Goal: Task Accomplishment & Management: Use online tool/utility

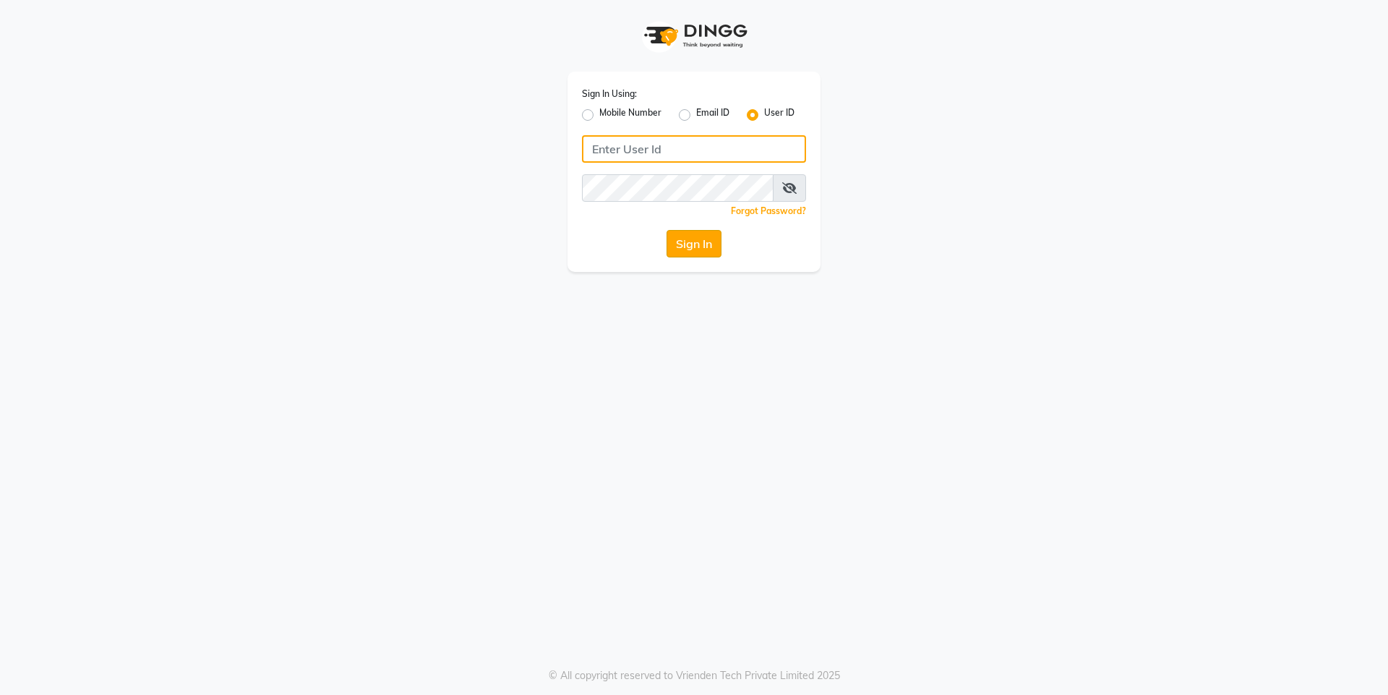
type input "Waves123"
click at [705, 234] on button "Sign In" at bounding box center [694, 243] width 55 height 27
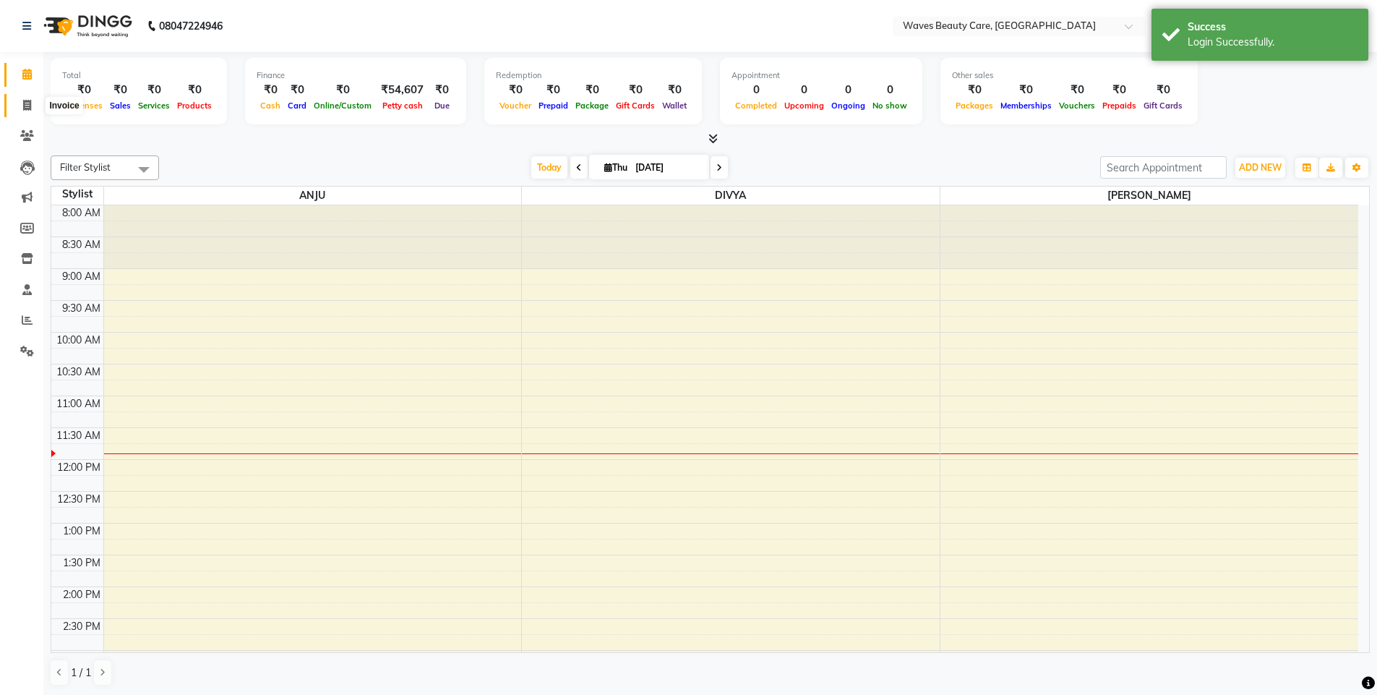
click at [30, 103] on icon at bounding box center [27, 105] width 8 height 11
select select "5946"
select select "service"
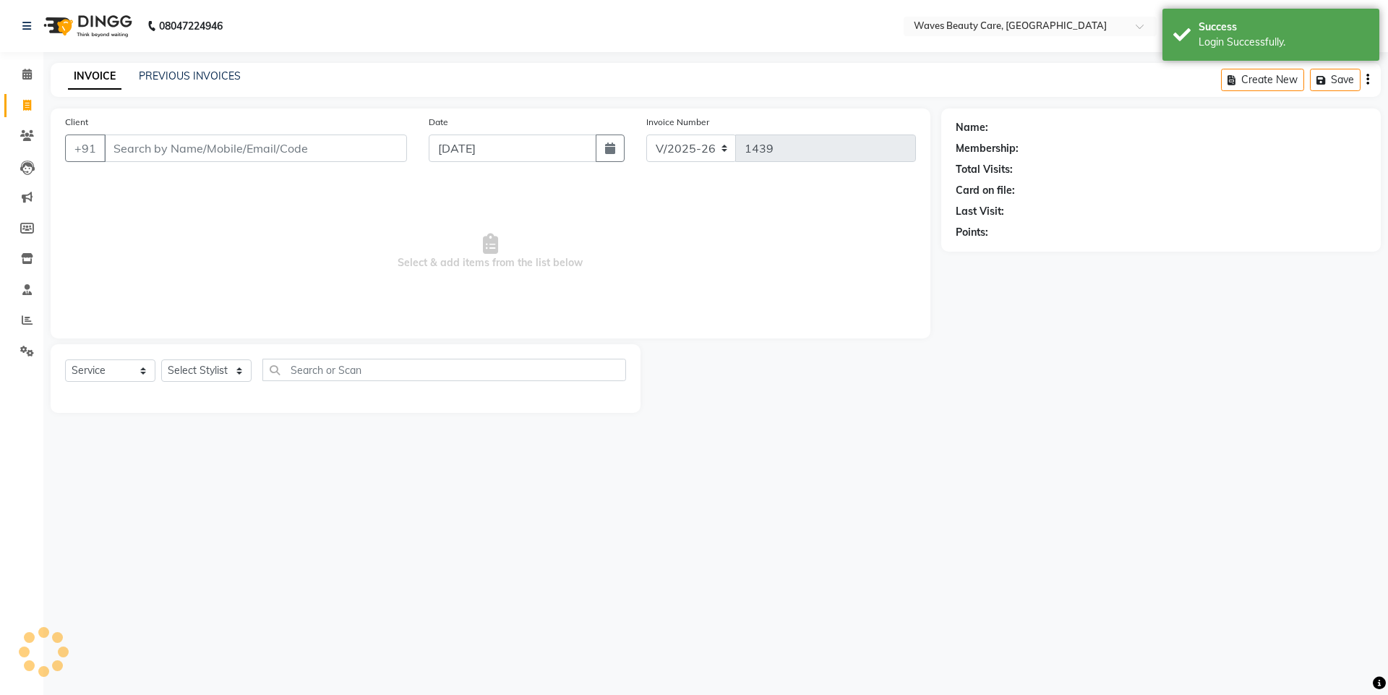
click at [131, 159] on input "Client" at bounding box center [255, 147] width 303 height 27
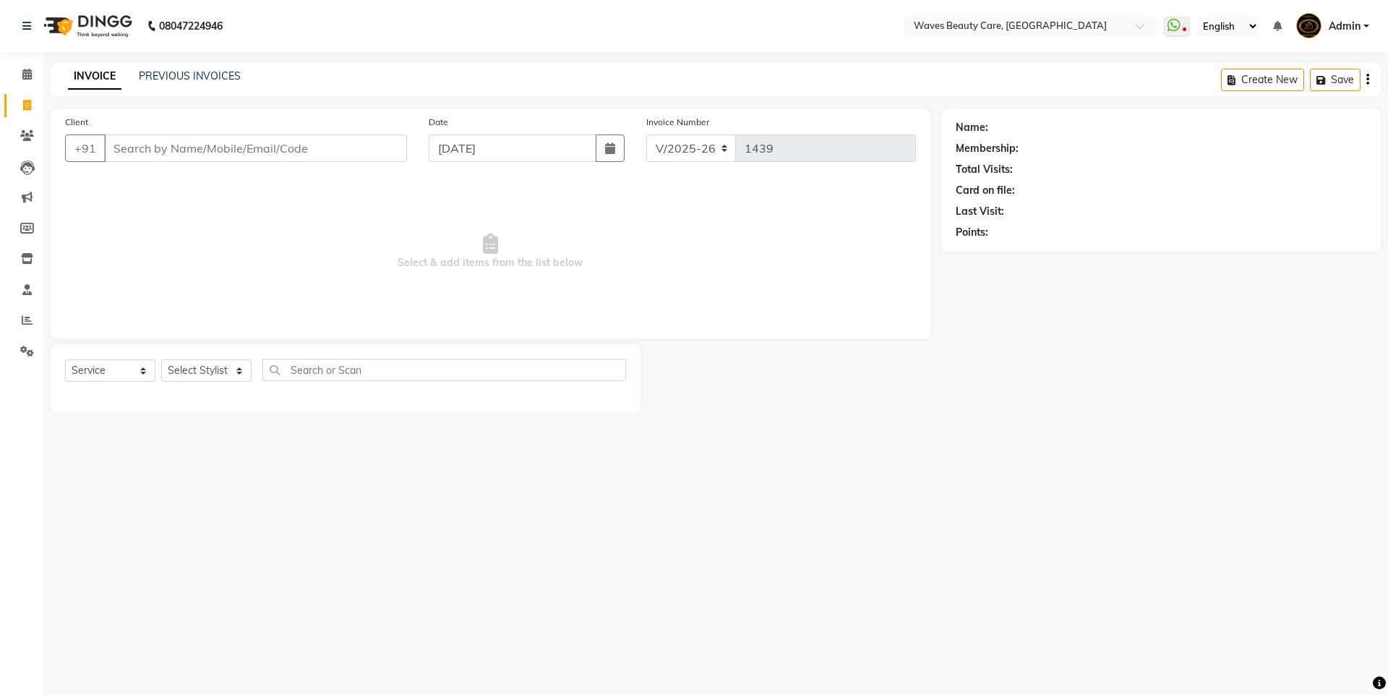
click at [140, 155] on input "Client" at bounding box center [255, 147] width 303 height 27
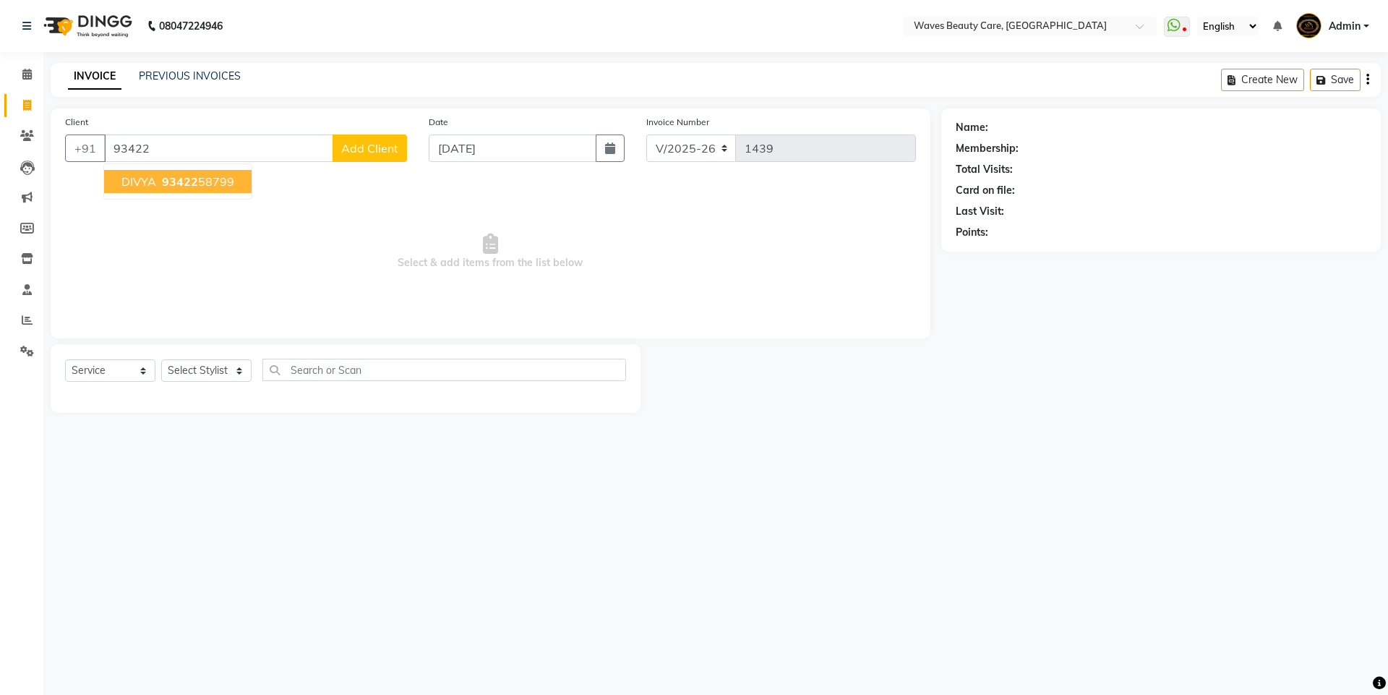
click at [147, 184] on span "DIVYA" at bounding box center [138, 181] width 35 height 14
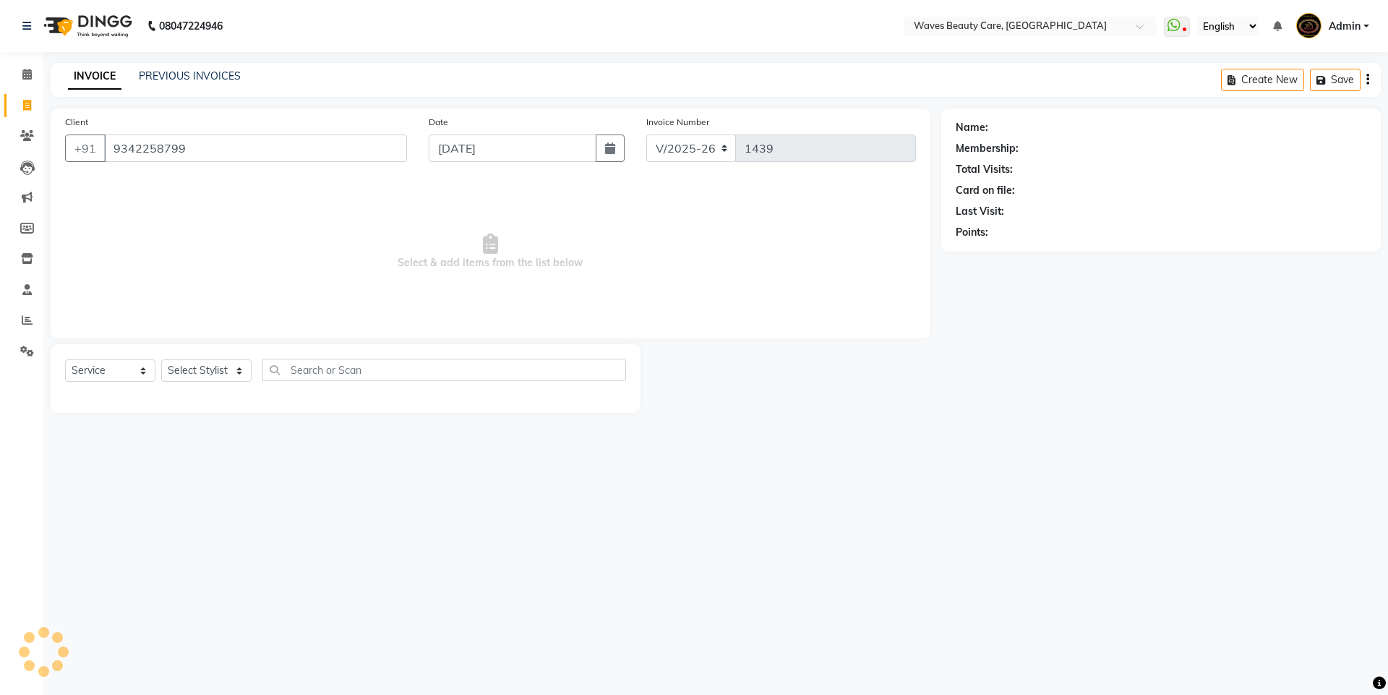
type input "9342258799"
click at [227, 370] on select "Select Stylist ANJU DIVYA Yoganandhi [PERSON_NAME]" at bounding box center [206, 370] width 90 height 22
select select "66638"
click at [161, 359] on select "Select Stylist ANJU DIVYA Yoganandhi [PERSON_NAME]" at bounding box center [206, 370] width 90 height 22
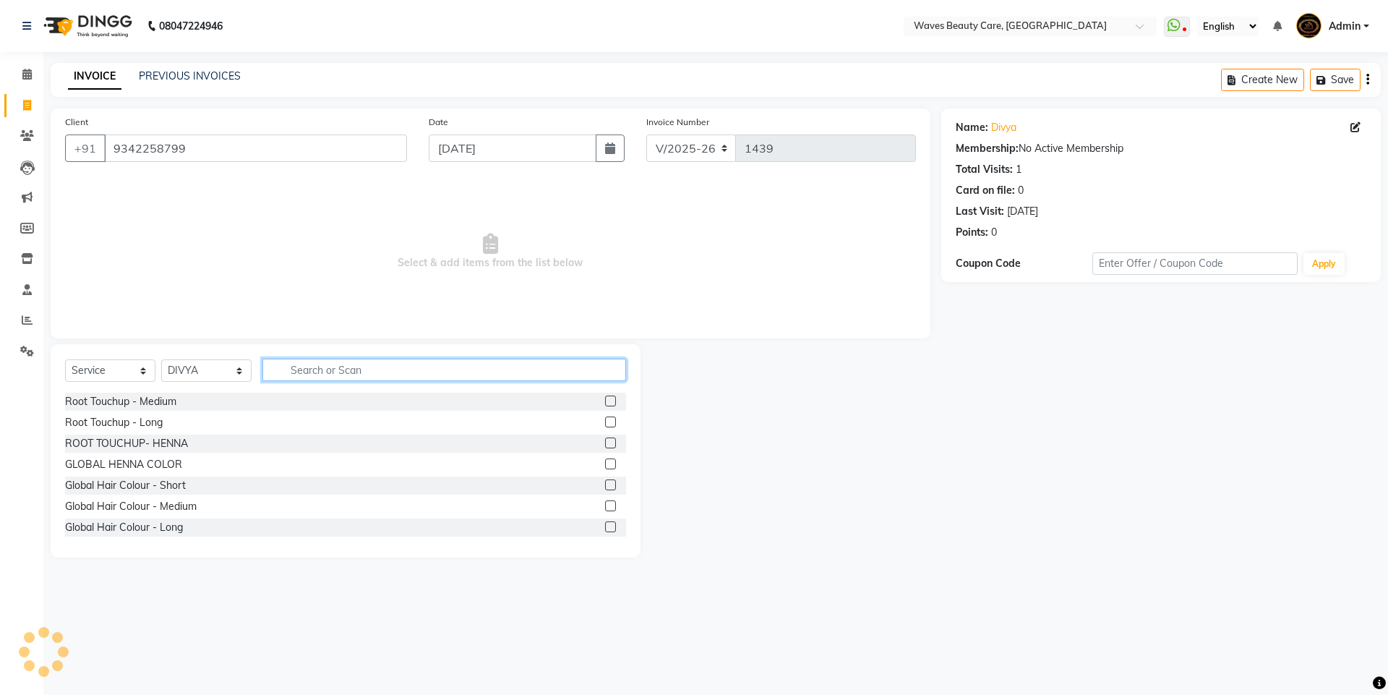
click at [293, 369] on input "text" at bounding box center [444, 370] width 364 height 22
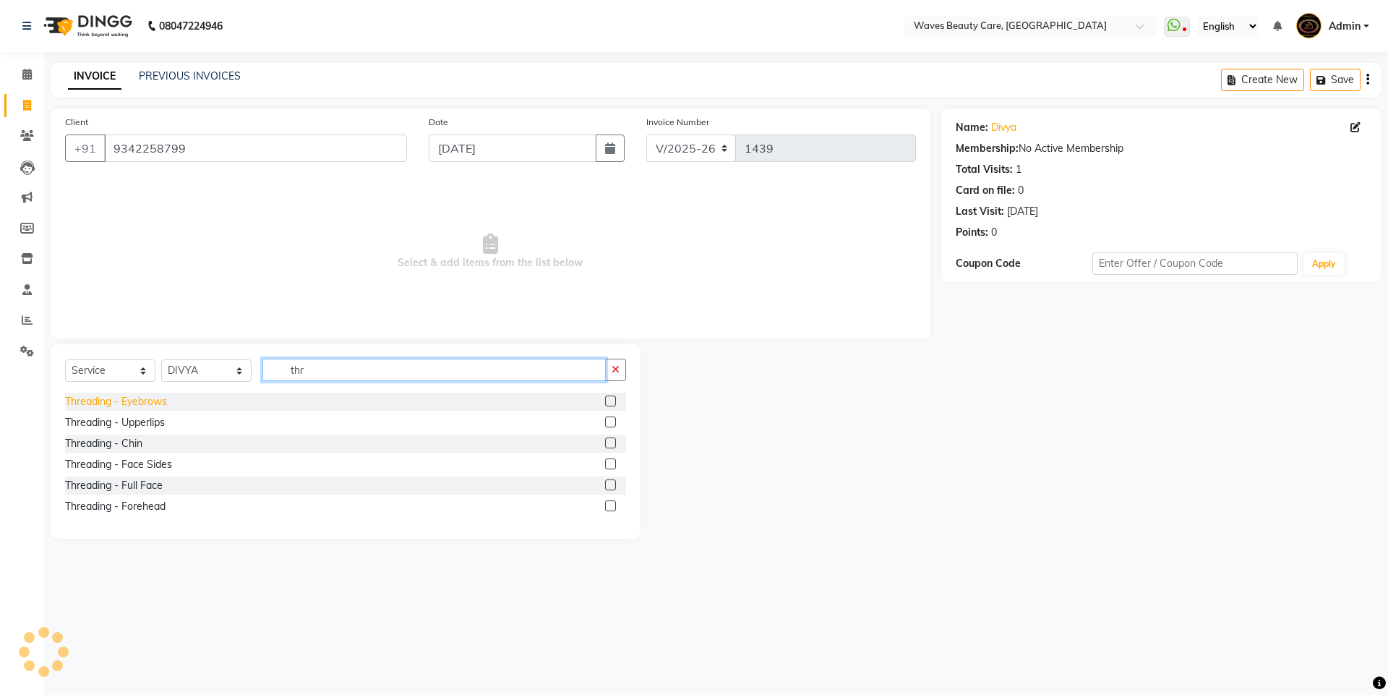
type input "thr"
click at [104, 406] on div "Threading - Eyebrows" at bounding box center [116, 401] width 102 height 15
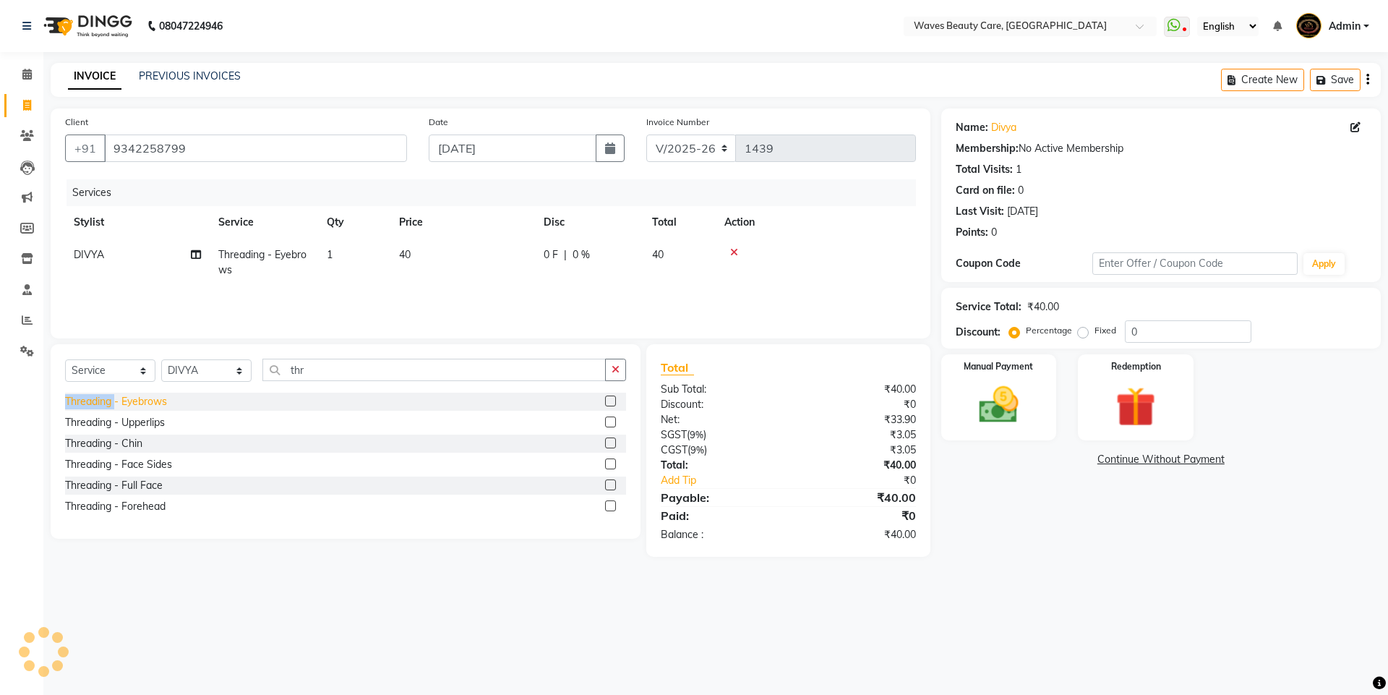
click at [104, 406] on div "Threading - Eyebrows" at bounding box center [116, 401] width 102 height 15
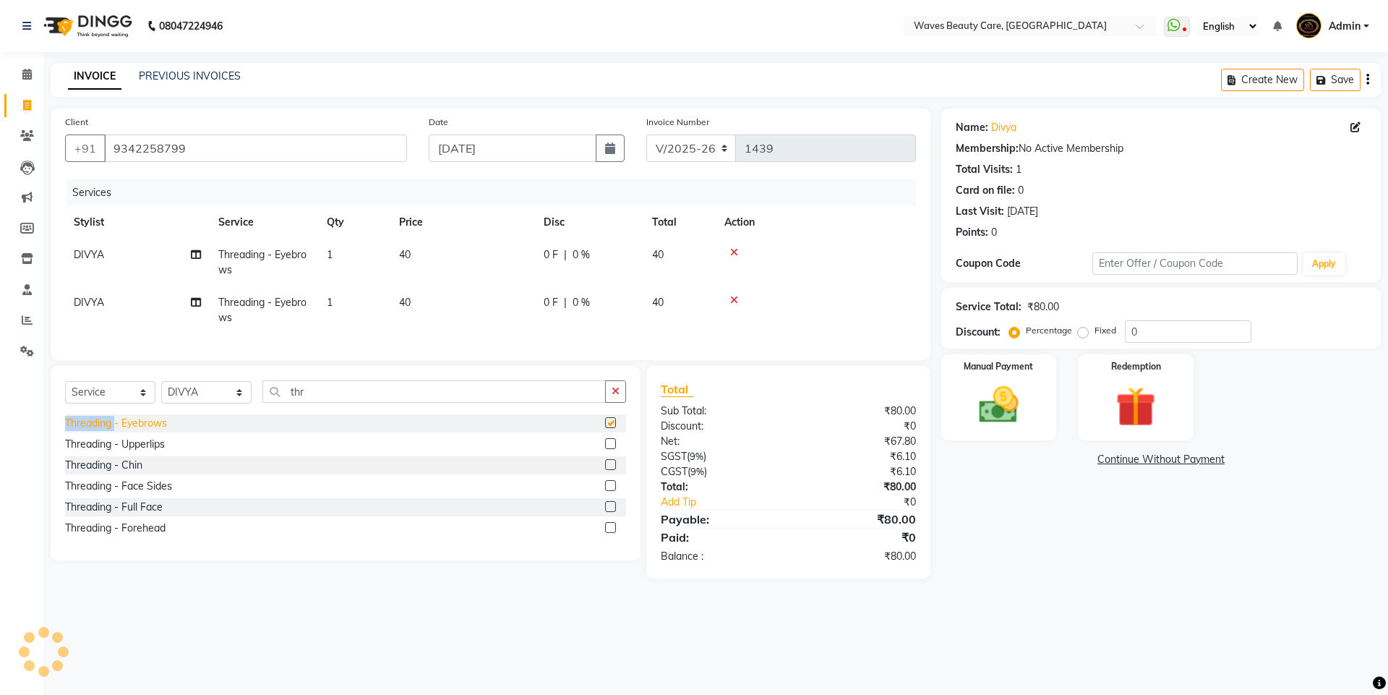
checkbox input "false"
click at [114, 536] on div "Threading - Forehead" at bounding box center [115, 528] width 100 height 15
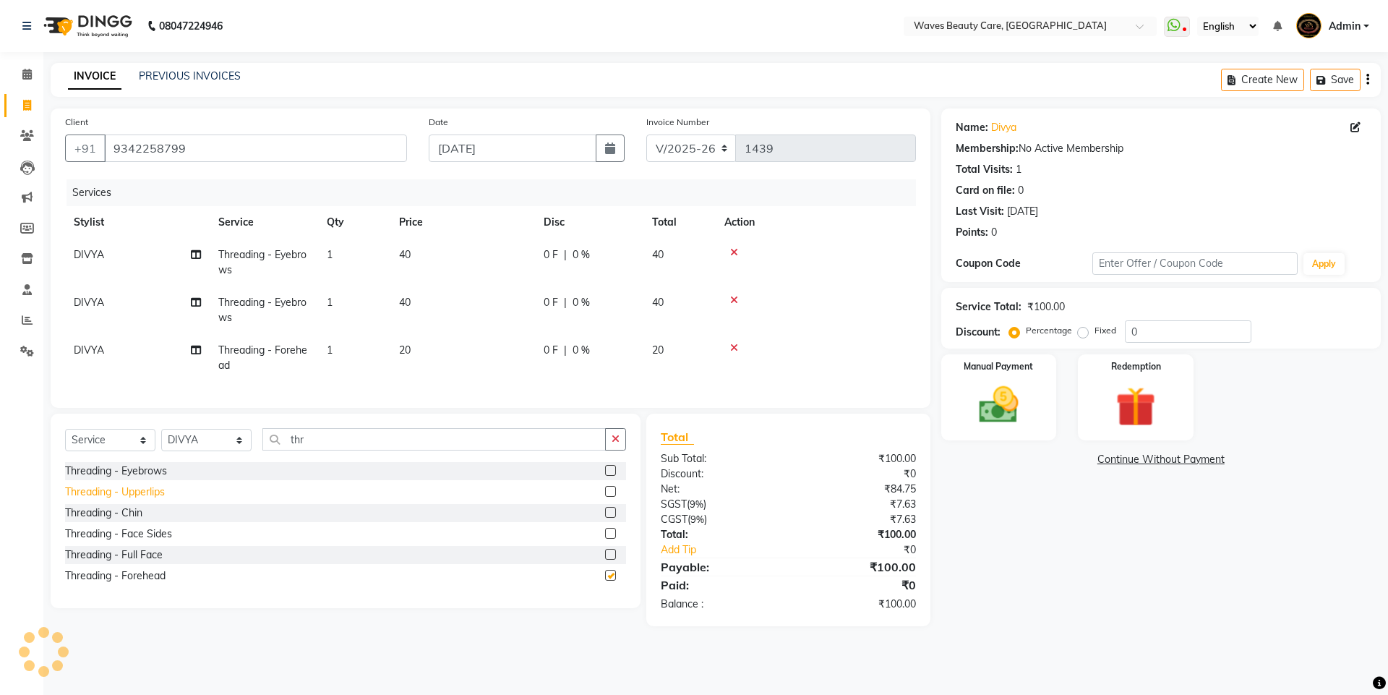
checkbox input "false"
click at [106, 304] on td "DIVYA" at bounding box center [137, 310] width 145 height 48
select select "66638"
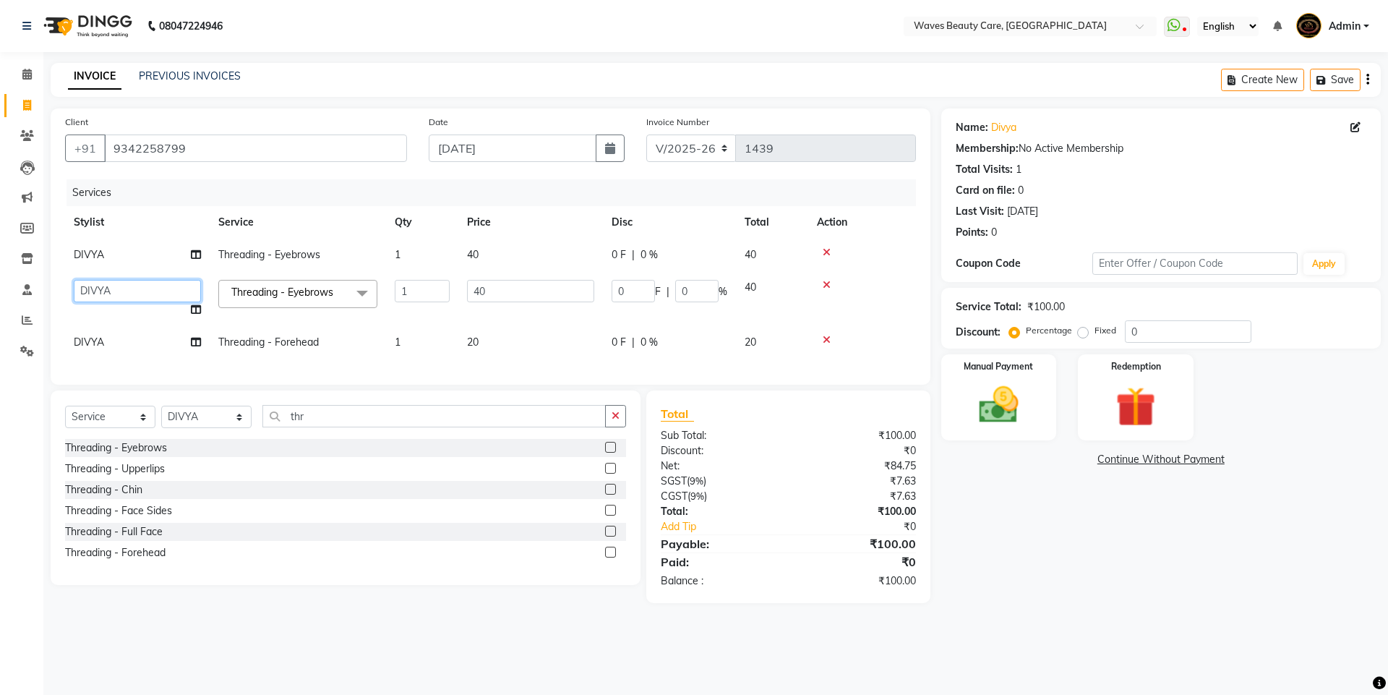
click at [127, 292] on select "ANJU DIVYA [PERSON_NAME]" at bounding box center [137, 291] width 127 height 22
click at [355, 317] on td "Threading - Eyebrows x Root Touchup - Medium Root Touchup - Long ROOT TOUCHUP- …" at bounding box center [298, 298] width 176 height 55
click at [127, 305] on td "ANJU DIVYA [PERSON_NAME]" at bounding box center [137, 298] width 145 height 55
click at [153, 286] on select "ANJU DIVYA [PERSON_NAME]" at bounding box center [137, 291] width 127 height 22
click at [74, 280] on select "ANJU DIVYA [PERSON_NAME]" at bounding box center [137, 291] width 127 height 22
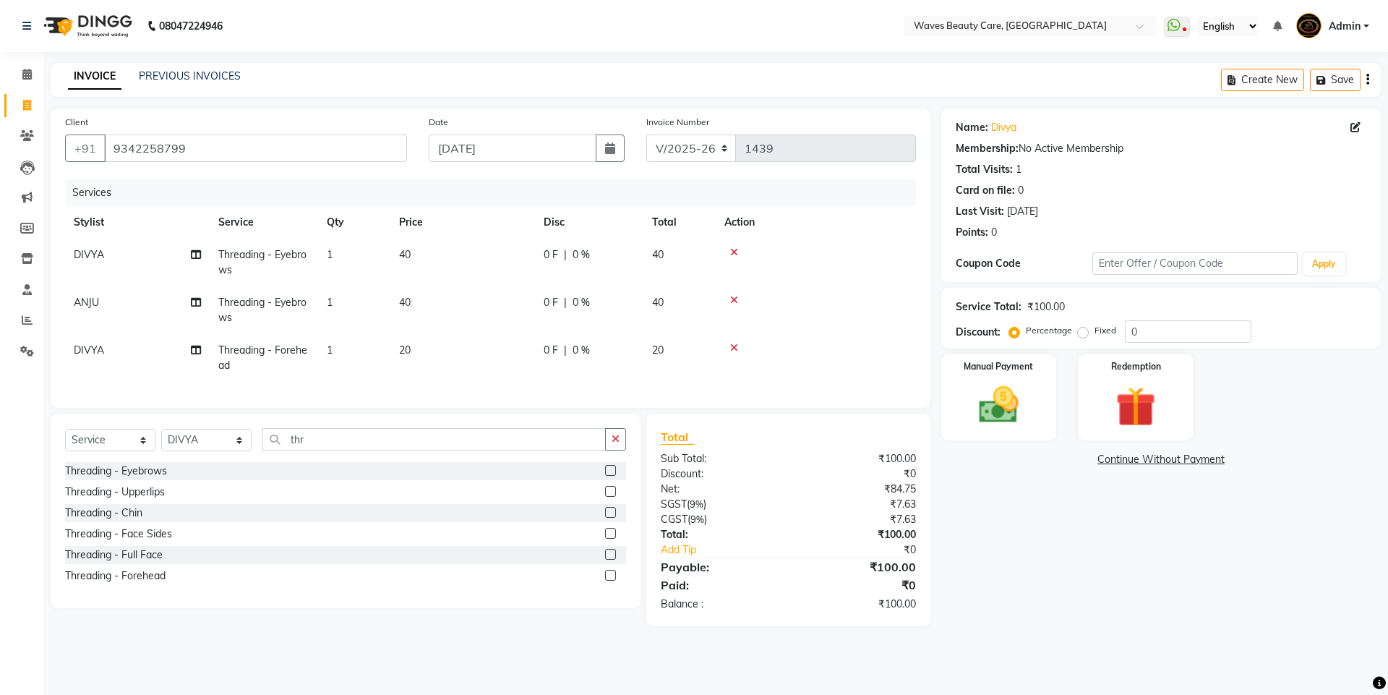
click at [149, 312] on td "ANJU" at bounding box center [137, 310] width 145 height 48
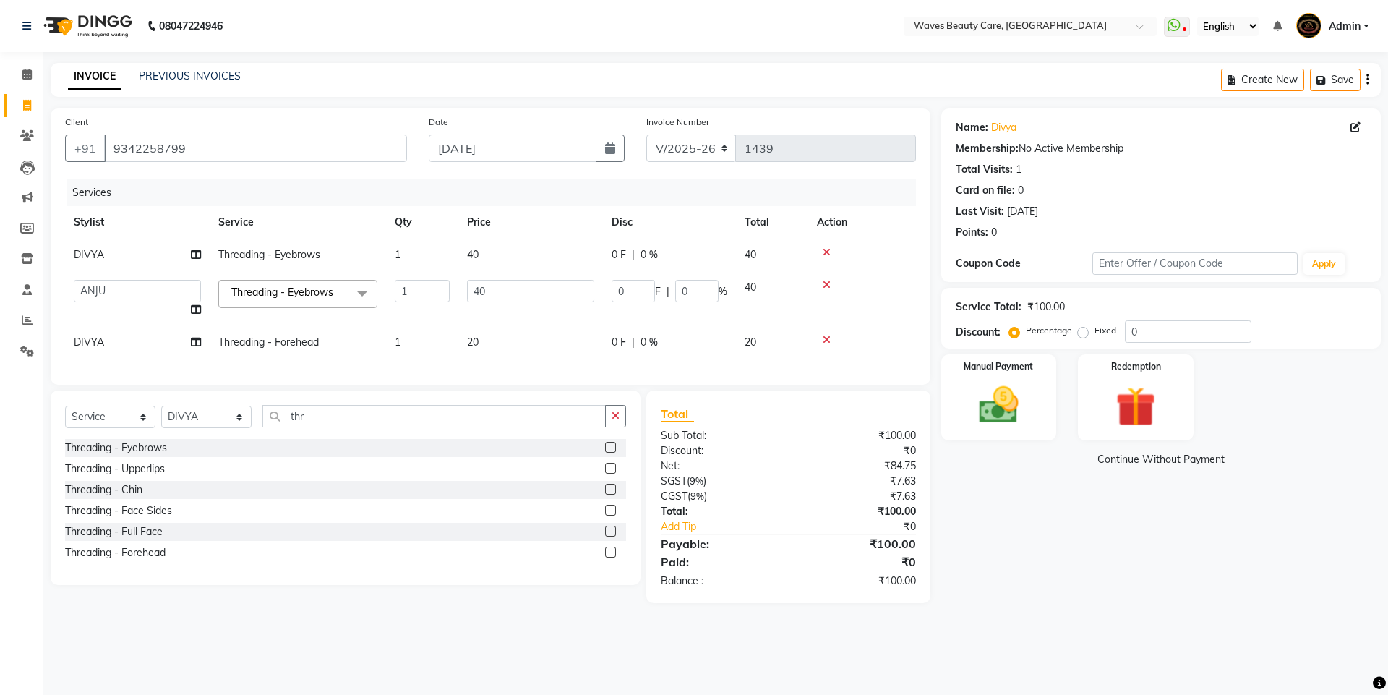
click at [130, 309] on td "ANJU DIVYA [PERSON_NAME]" at bounding box center [137, 298] width 145 height 55
click at [153, 294] on select "ANJU DIVYA [PERSON_NAME]" at bounding box center [137, 291] width 127 height 22
click at [74, 280] on select "ANJU DIVYA [PERSON_NAME]" at bounding box center [137, 291] width 127 height 22
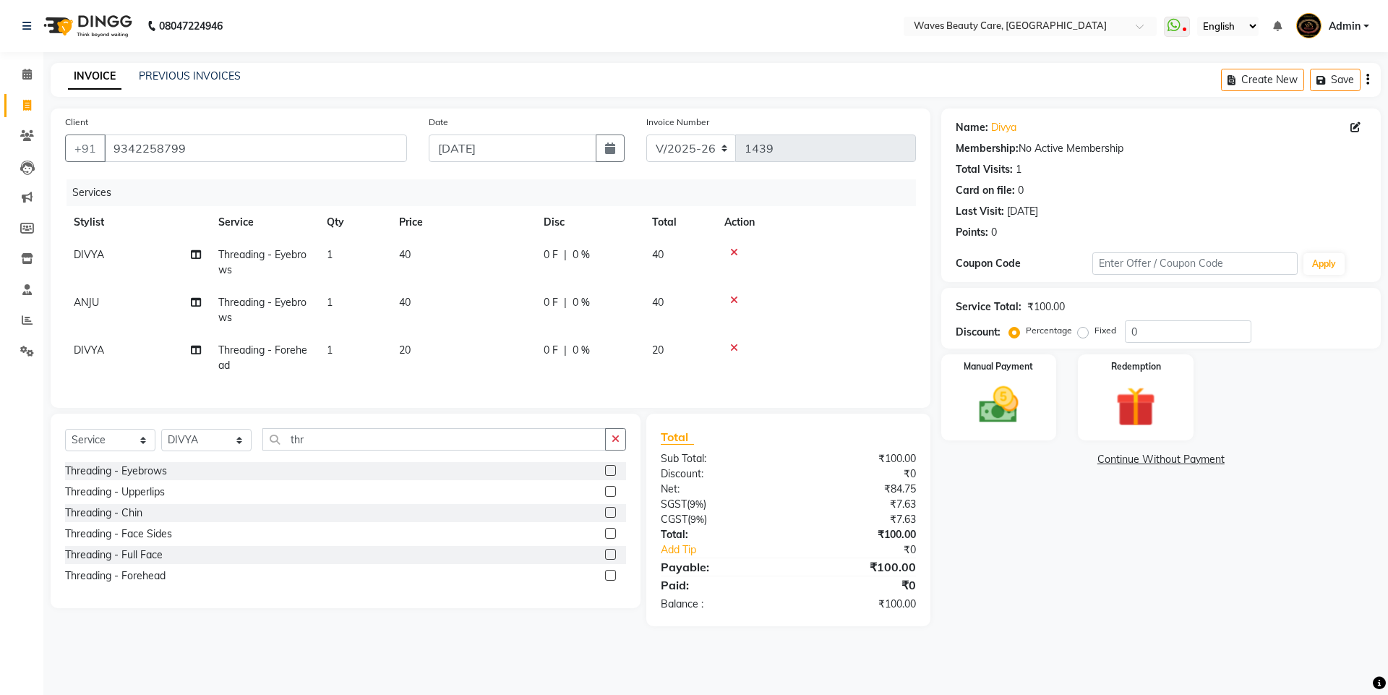
click at [136, 309] on td "ANJU" at bounding box center [137, 310] width 145 height 48
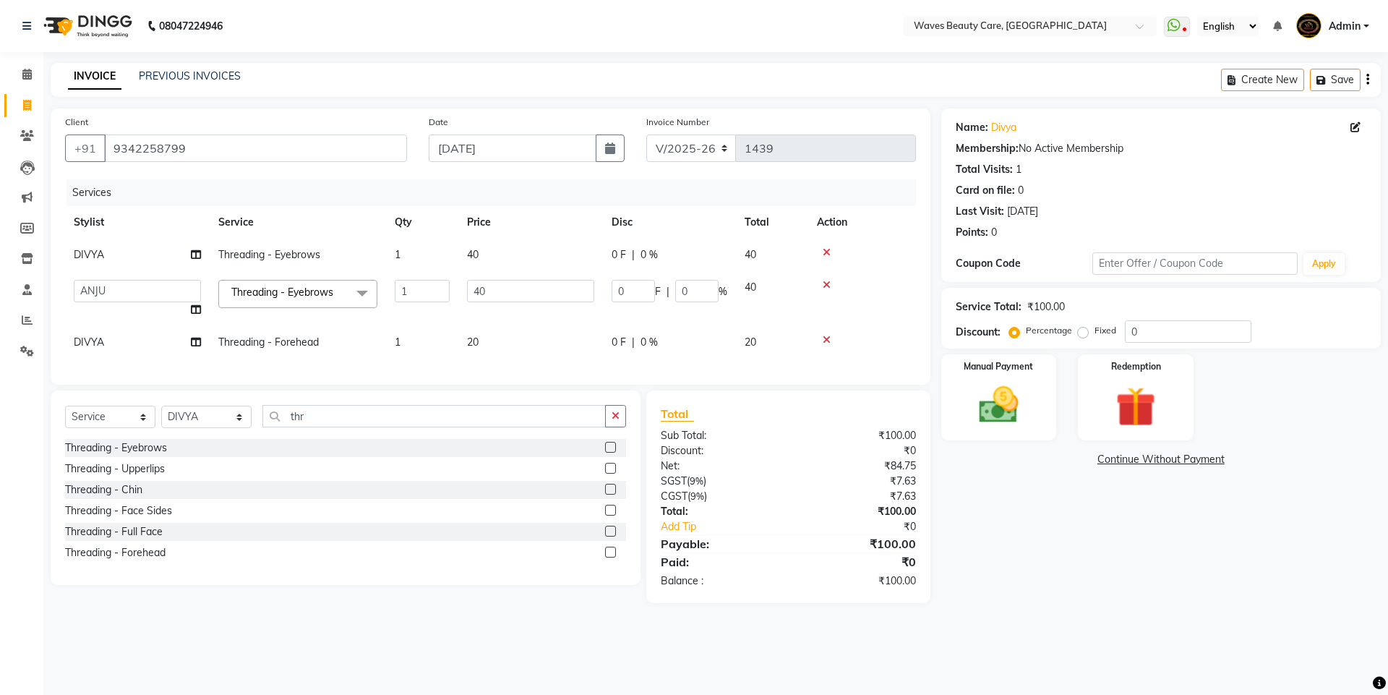
click at [136, 309] on td "ANJU DIVYA [PERSON_NAME]" at bounding box center [137, 298] width 145 height 55
click at [150, 298] on select "ANJU DIVYA [PERSON_NAME]" at bounding box center [137, 291] width 127 height 22
click at [74, 280] on select "ANJU DIVYA [PERSON_NAME]" at bounding box center [137, 291] width 127 height 22
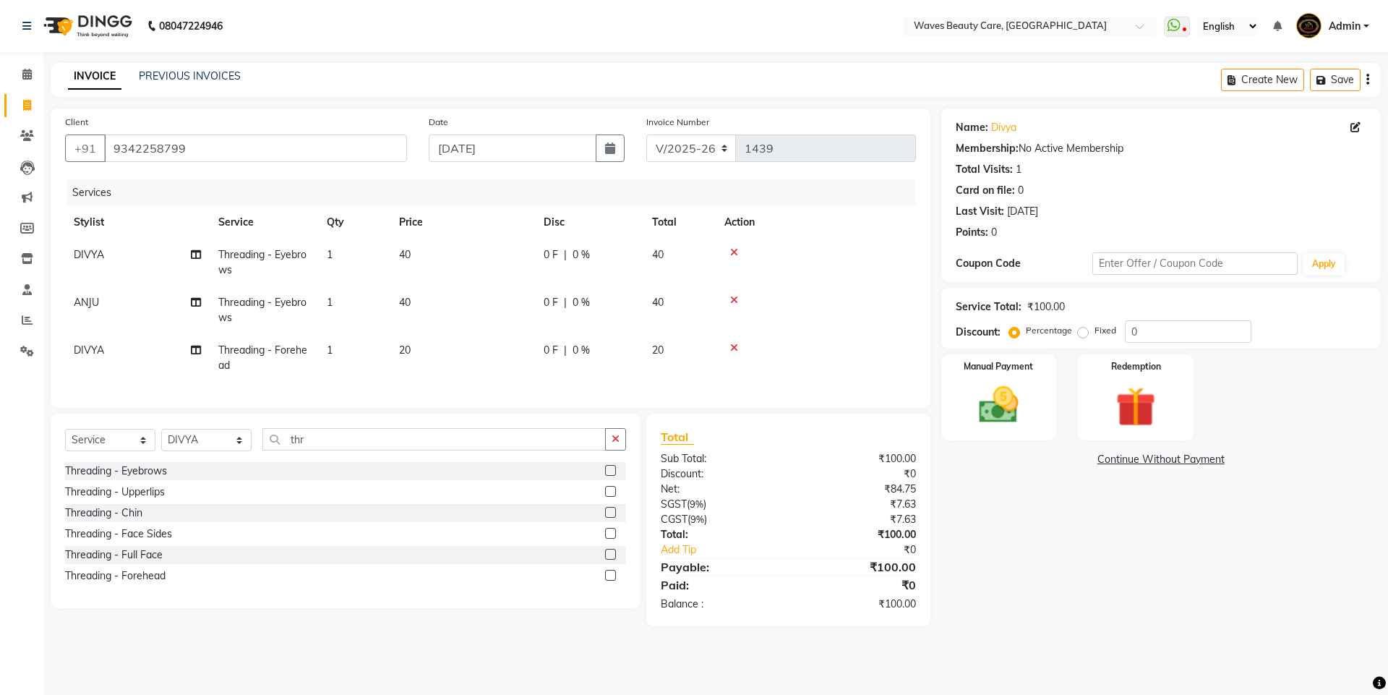
click at [138, 317] on td "ANJU" at bounding box center [137, 310] width 145 height 48
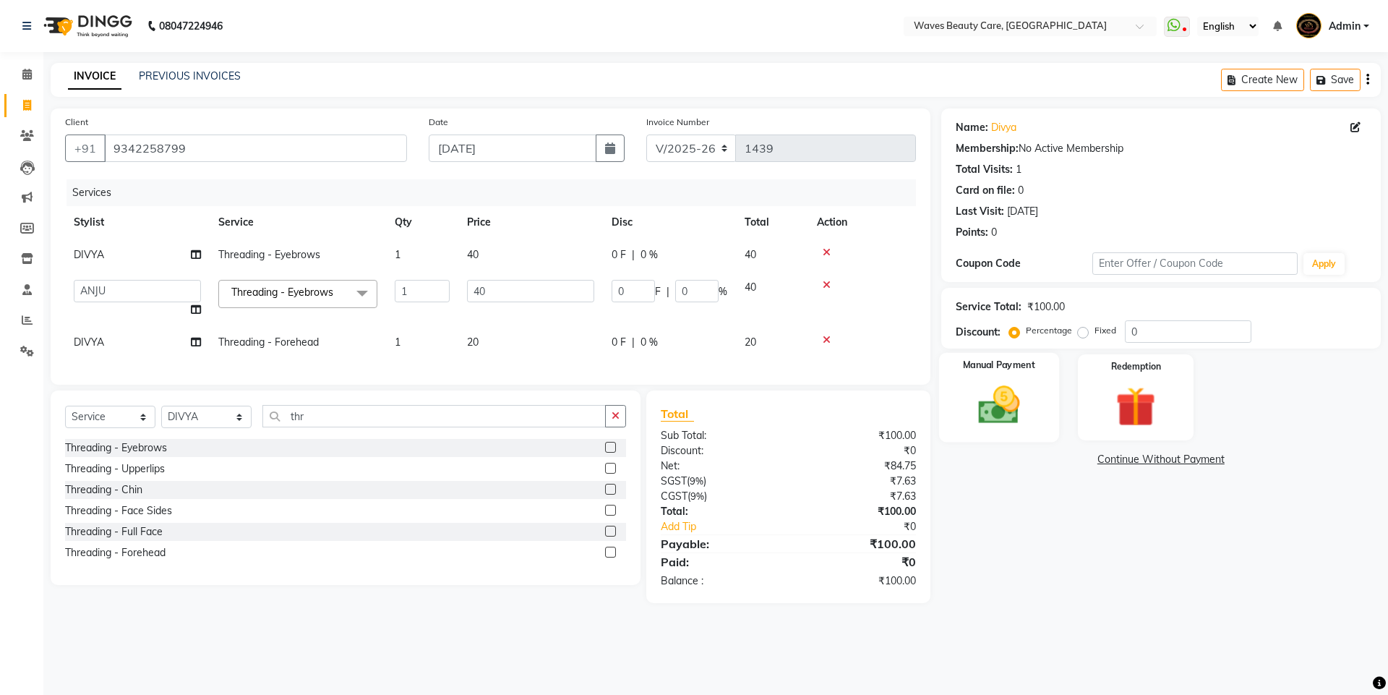
click at [989, 406] on img at bounding box center [998, 405] width 67 height 48
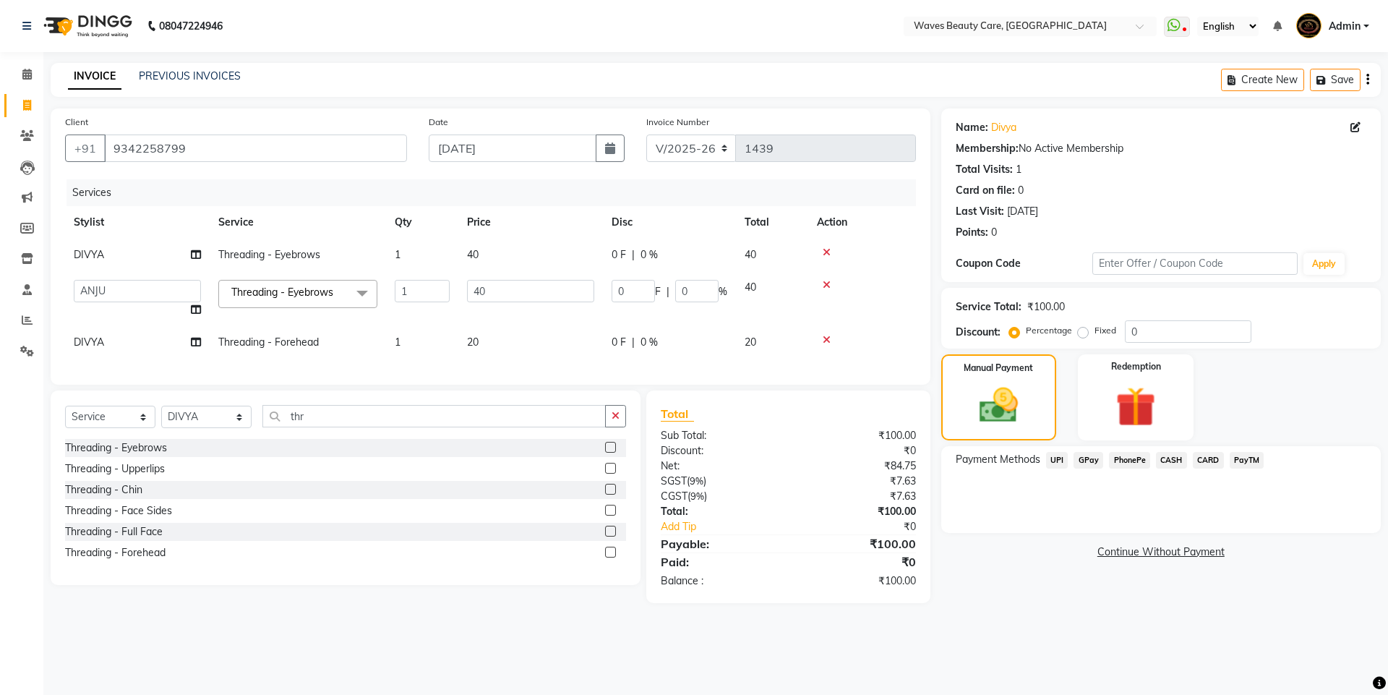
click at [1166, 459] on span "CASH" at bounding box center [1171, 460] width 31 height 17
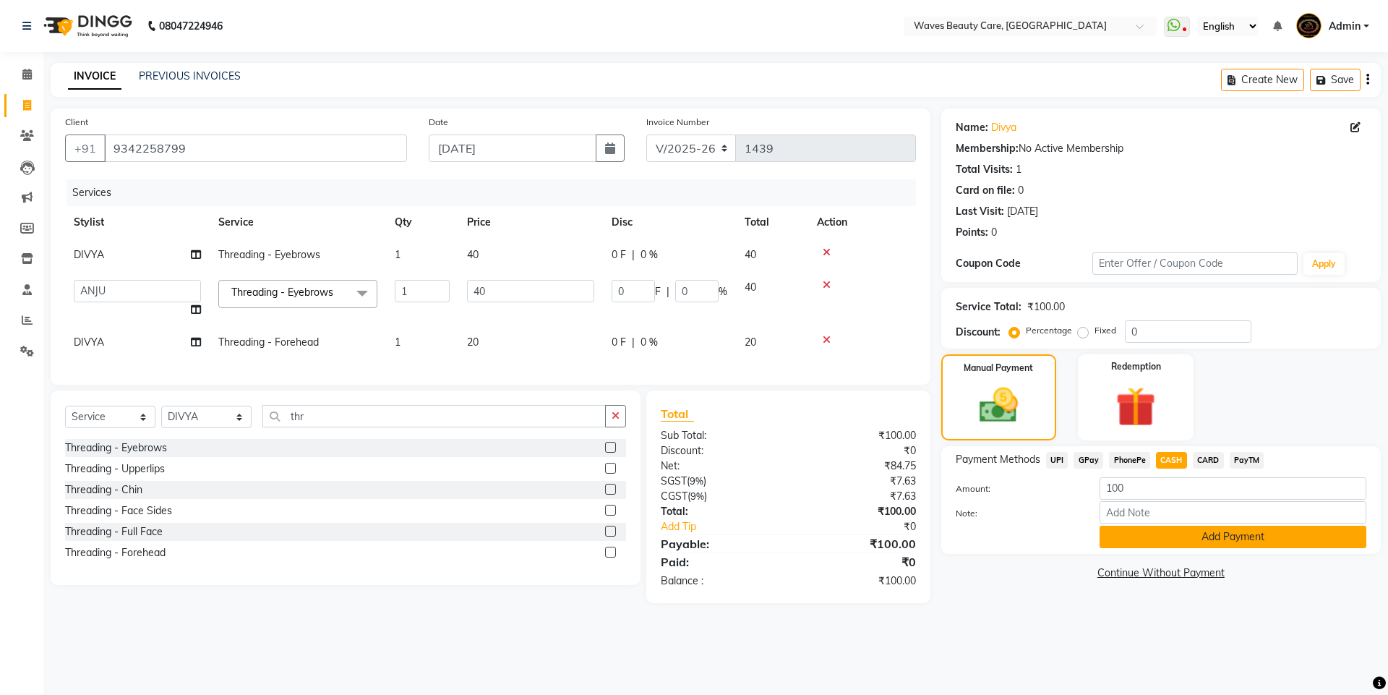
click at [1133, 532] on button "Add Payment" at bounding box center [1233, 537] width 267 height 22
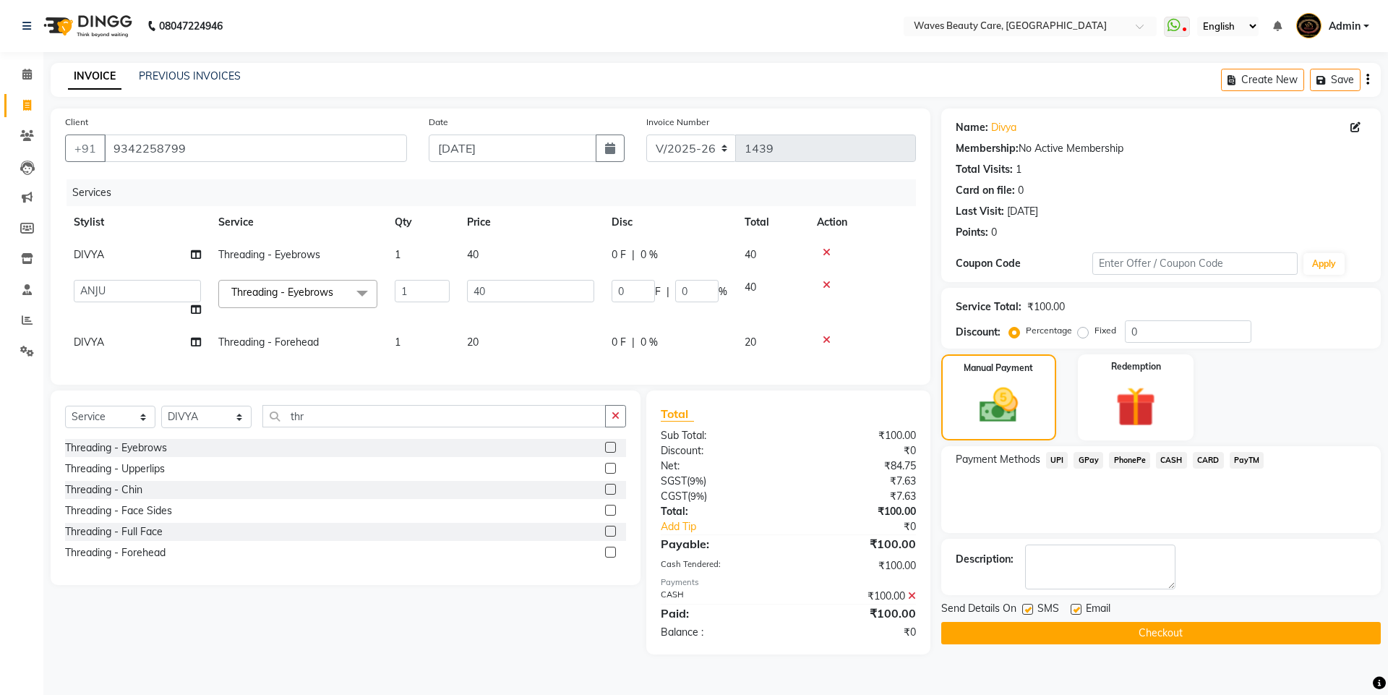
click at [1029, 629] on button "Checkout" at bounding box center [1161, 633] width 440 height 22
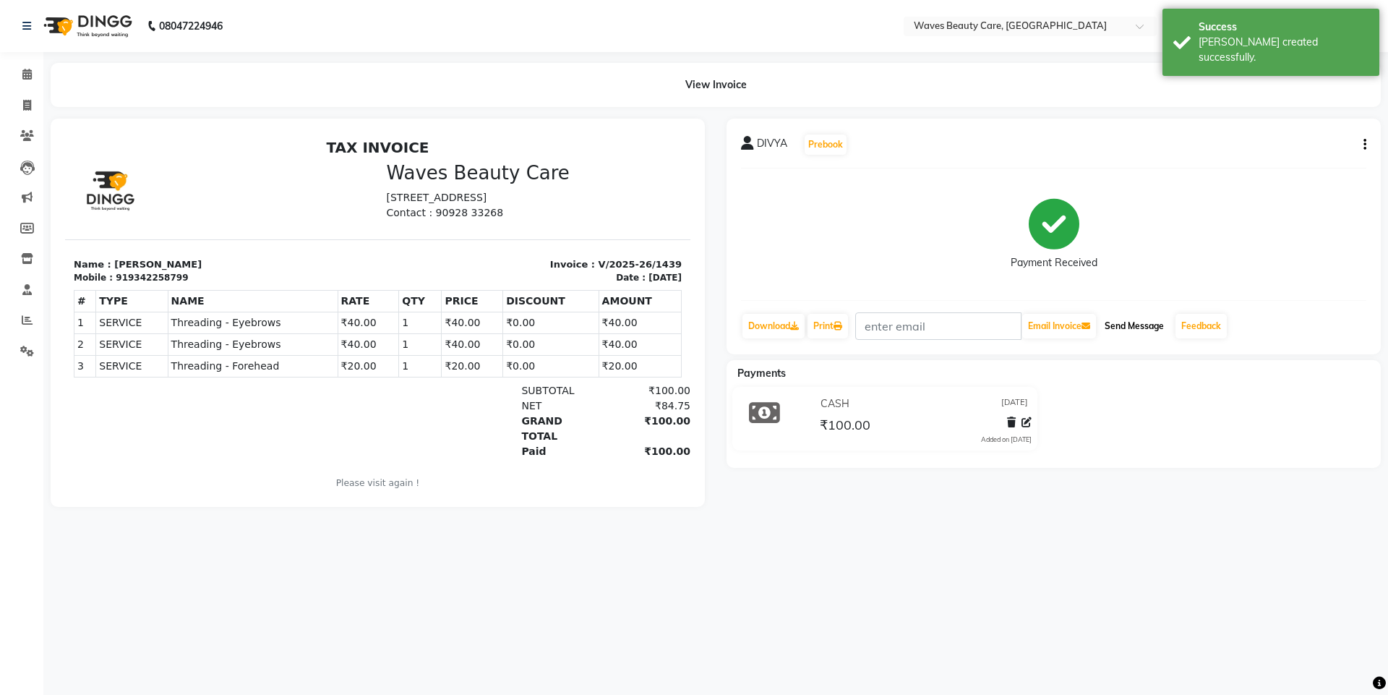
click at [1129, 322] on button "Send Message" at bounding box center [1134, 326] width 71 height 25
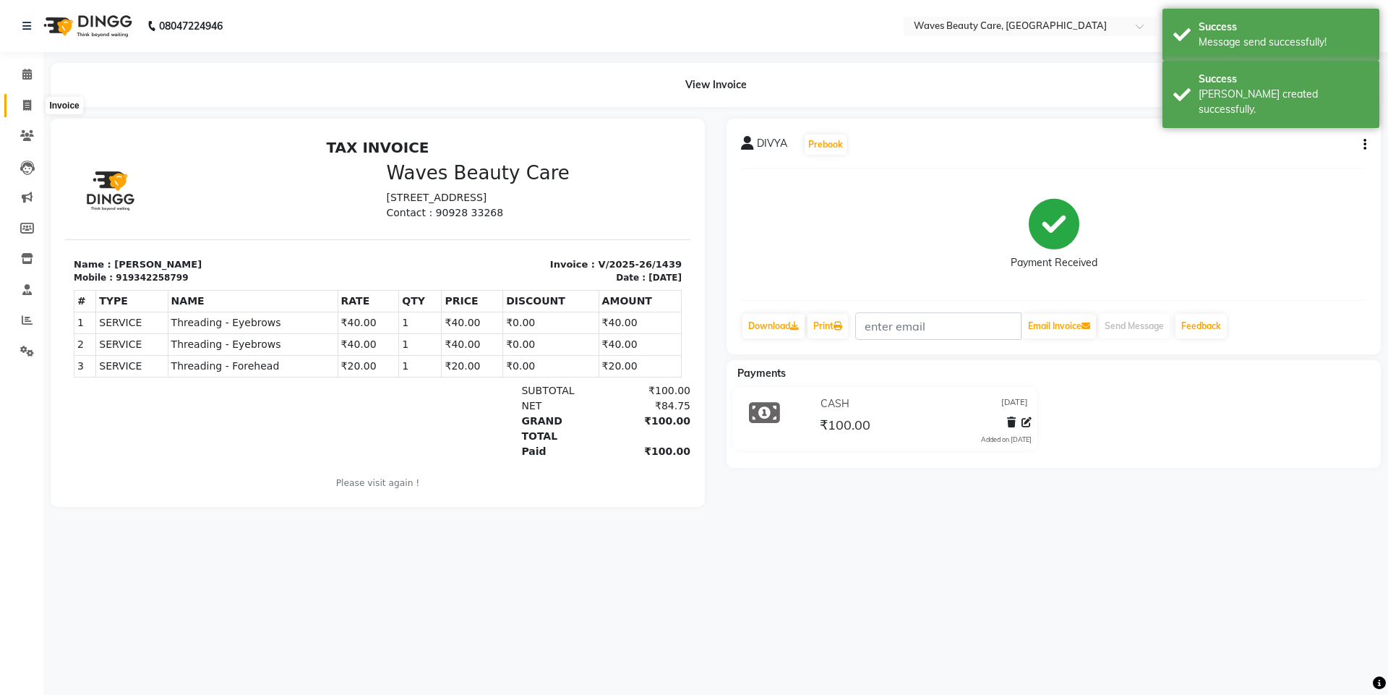
click at [26, 105] on icon at bounding box center [27, 105] width 8 height 11
select select "service"
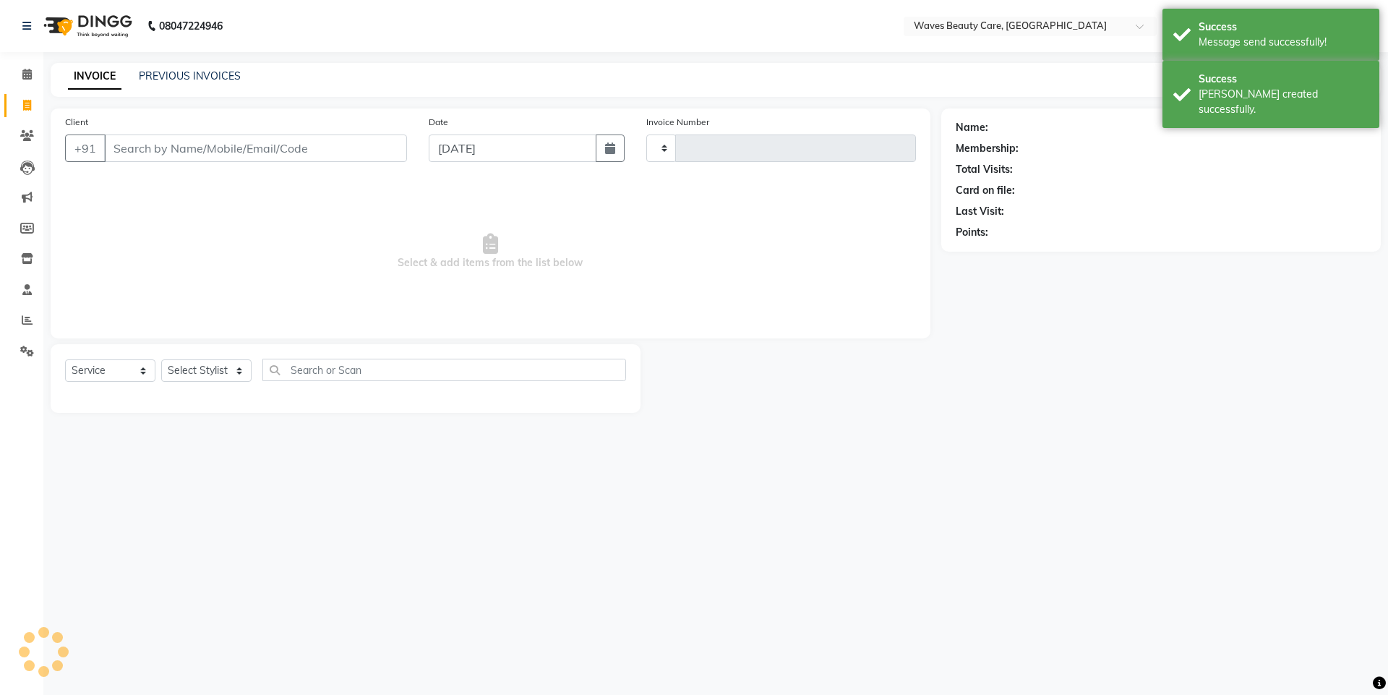
type input "1440"
select select "5946"
